Goal: Register for event/course

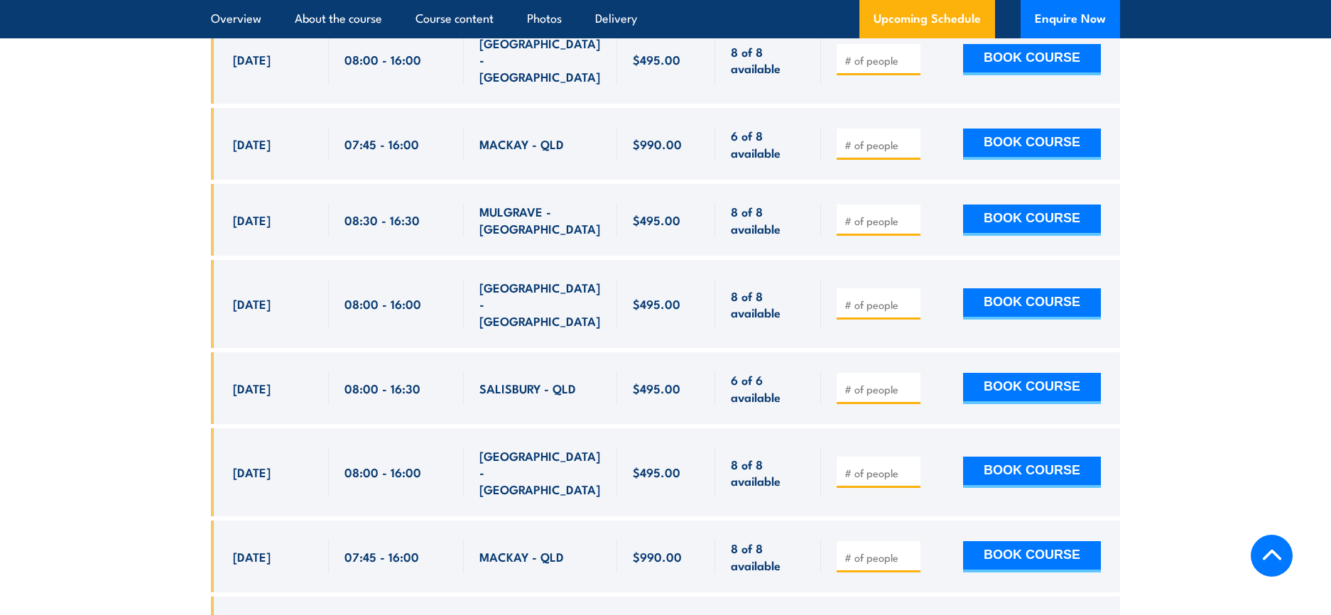
scroll to position [3088, 0]
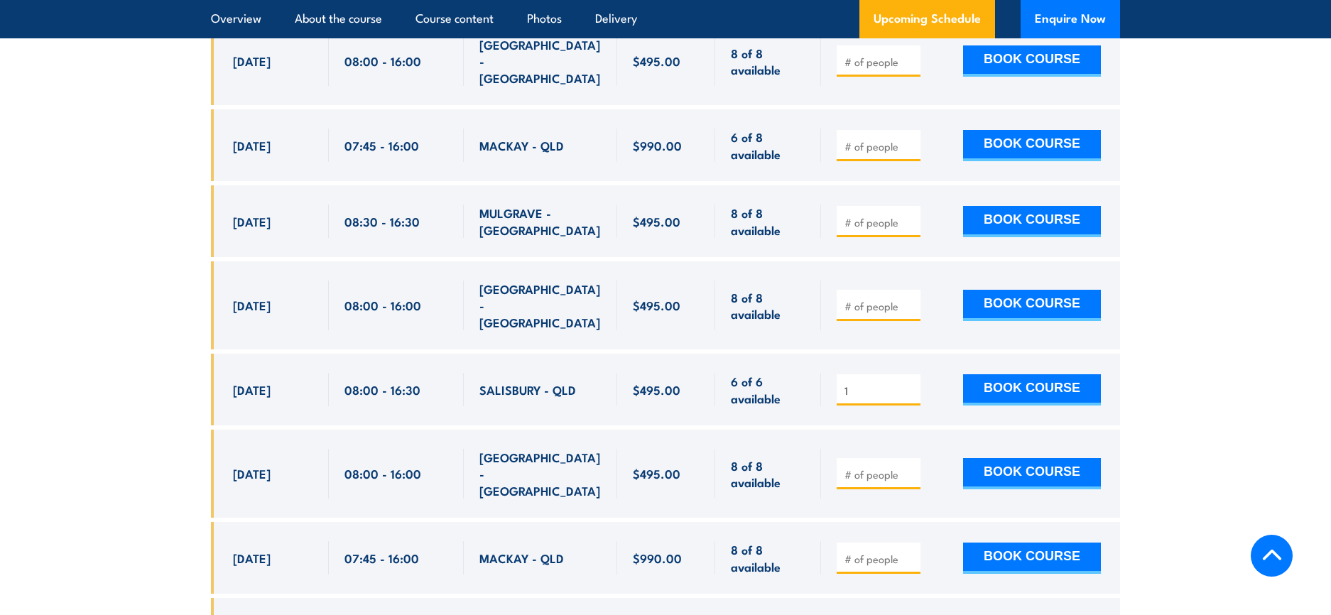
click at [909, 383] on input "1" at bounding box center [879, 390] width 71 height 14
click at [909, 383] on input "2" at bounding box center [879, 390] width 71 height 14
type input "3"
click at [909, 383] on input "3" at bounding box center [879, 390] width 71 height 14
click at [1020, 374] on button "BOOK COURSE" at bounding box center [1032, 389] width 138 height 31
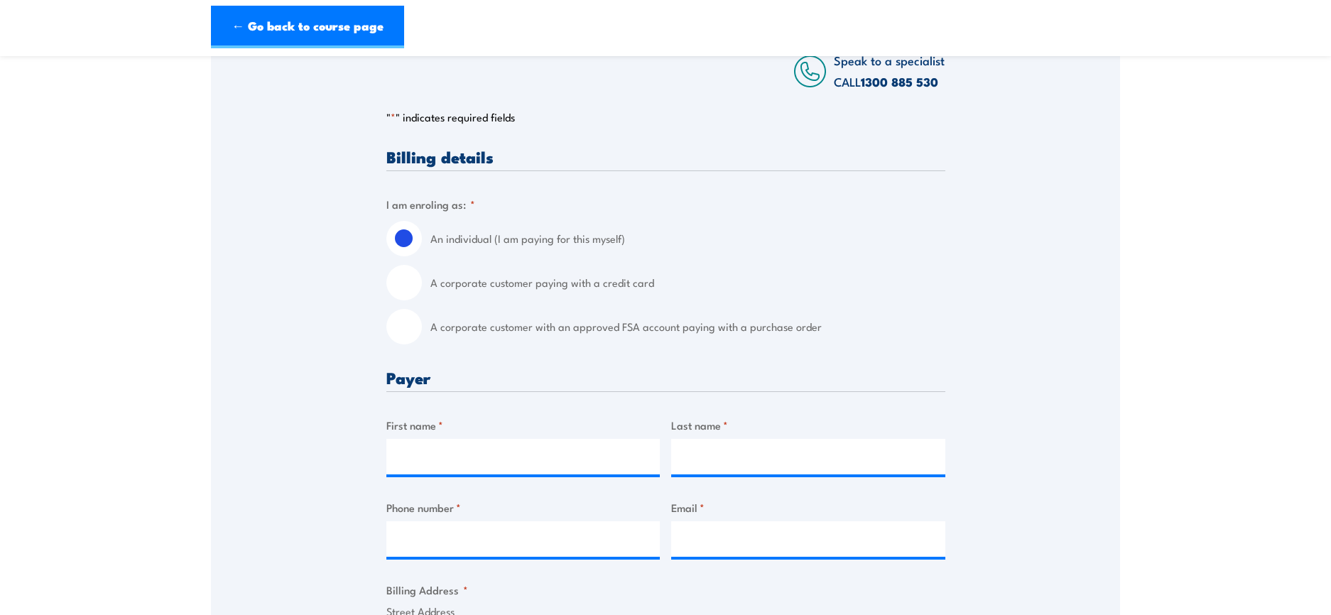
scroll to position [249, 0]
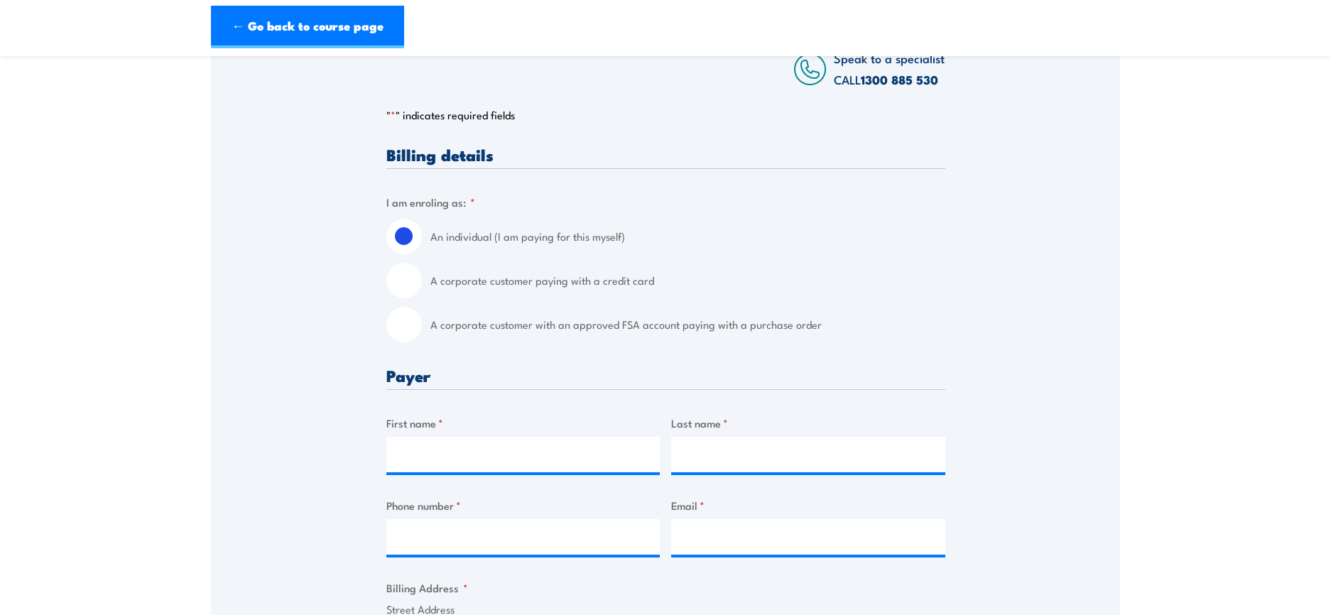
click at [418, 291] on input "A corporate customer paying with a credit card" at bounding box center [404, 281] width 36 height 36
radio input "true"
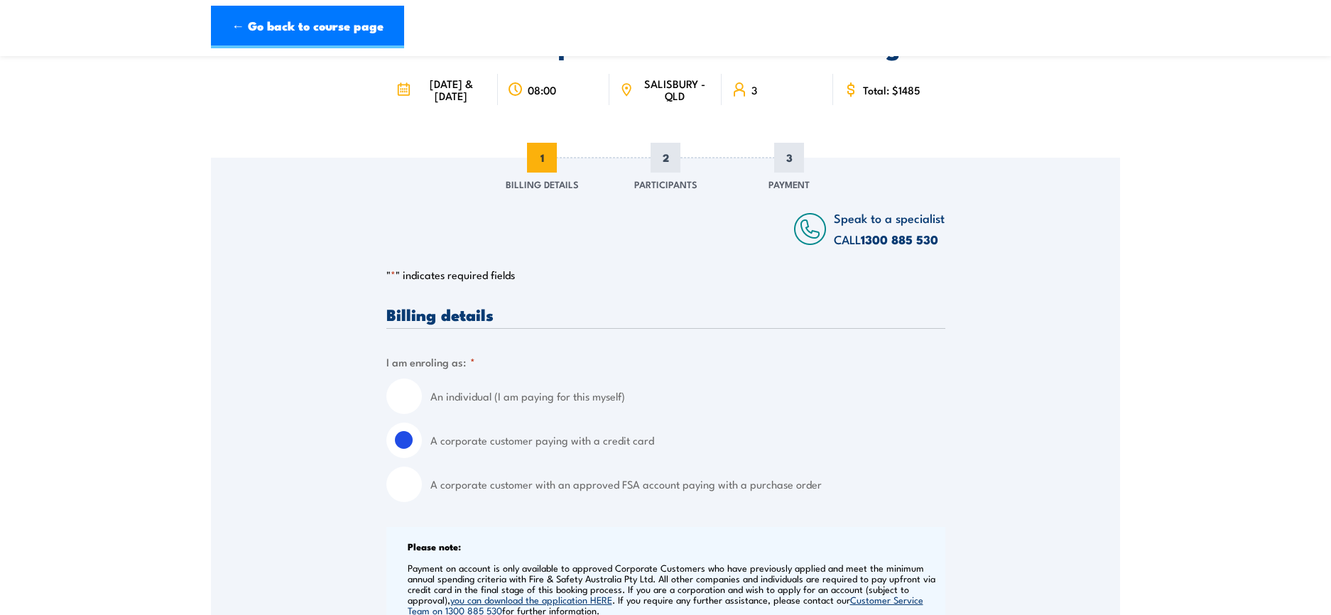
scroll to position [0, 0]
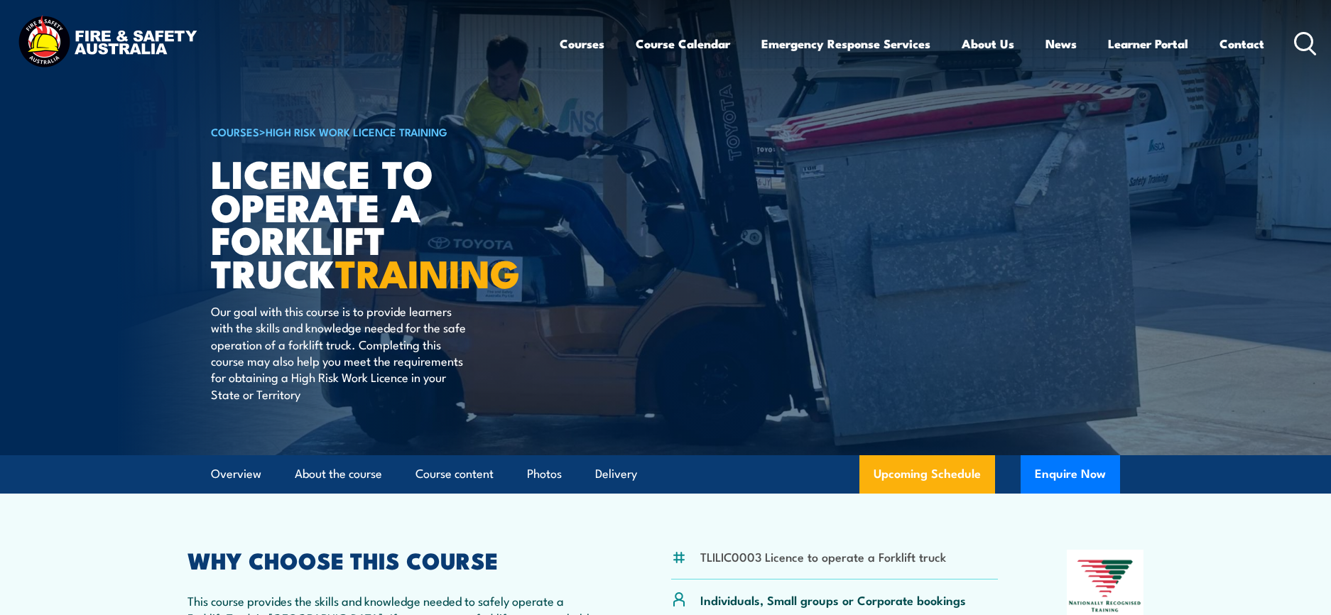
scroll to position [3088, 0]
